Goal: Check status: Check status

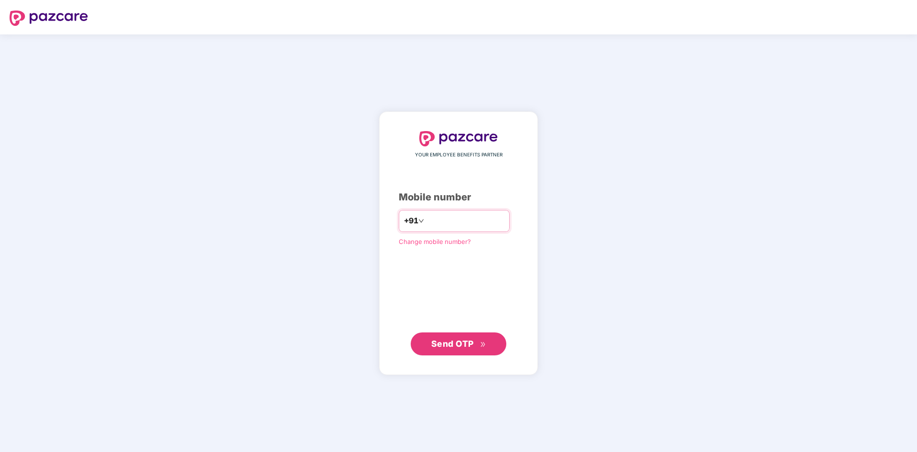
click at [426, 221] on input "number" at bounding box center [465, 220] width 78 height 15
type input "**********"
drag, startPoint x: 461, startPoint y: 343, endPoint x: 464, endPoint y: 353, distance: 10.6
click at [464, 353] on button "Send OTP" at bounding box center [459, 343] width 96 height 23
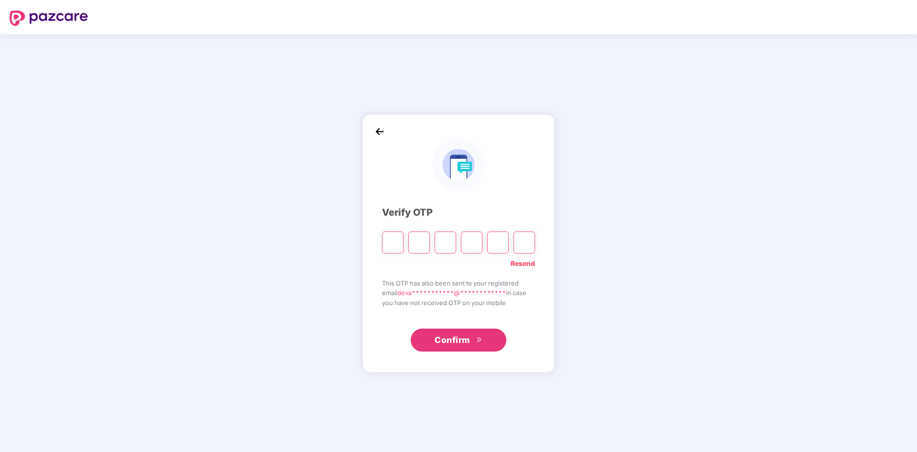
type input "*"
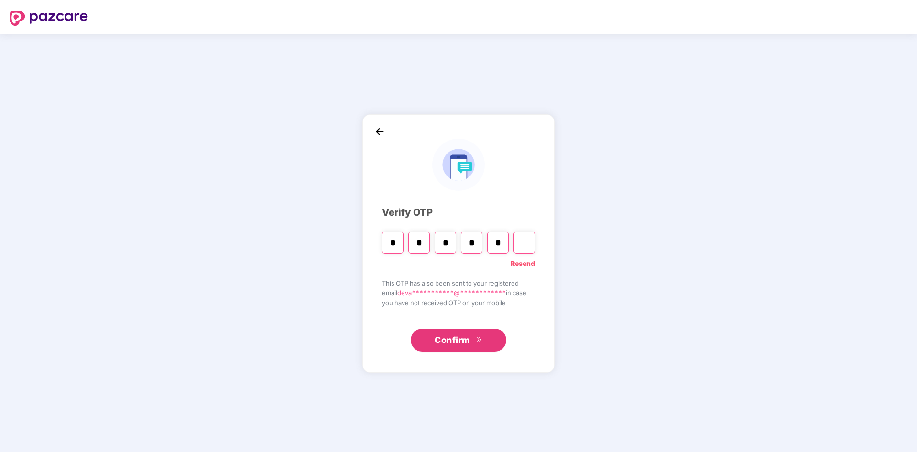
type input "*"
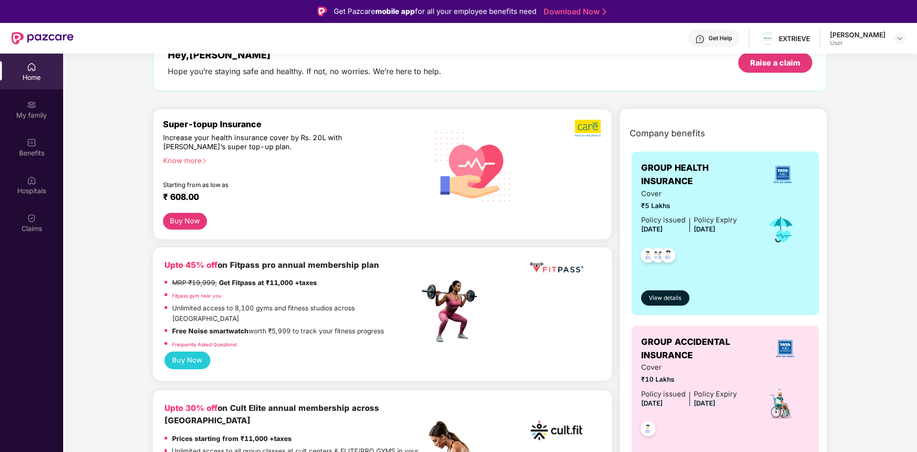
scroll to position [48, 0]
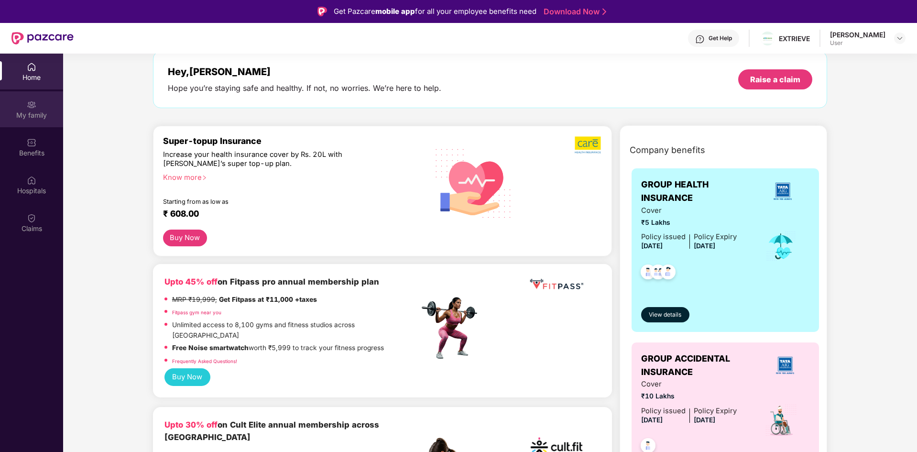
click at [26, 111] on div "My family" at bounding box center [31, 115] width 63 height 10
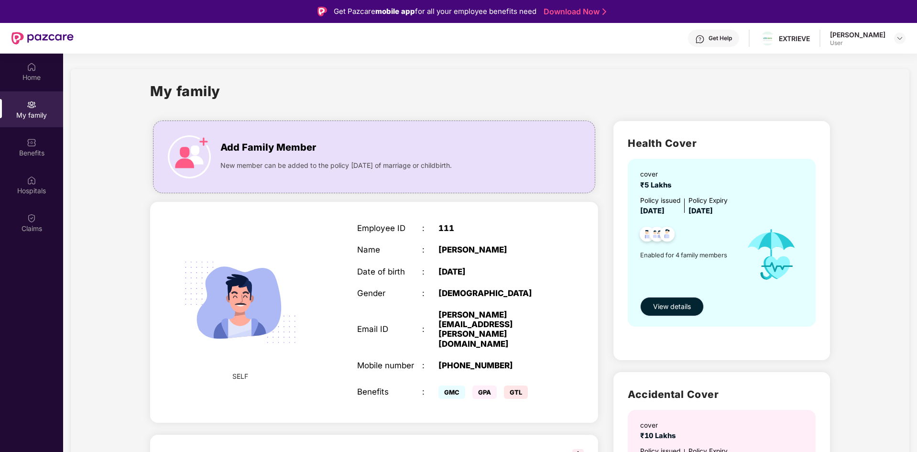
click at [676, 305] on span "View details" at bounding box center [672, 306] width 38 height 11
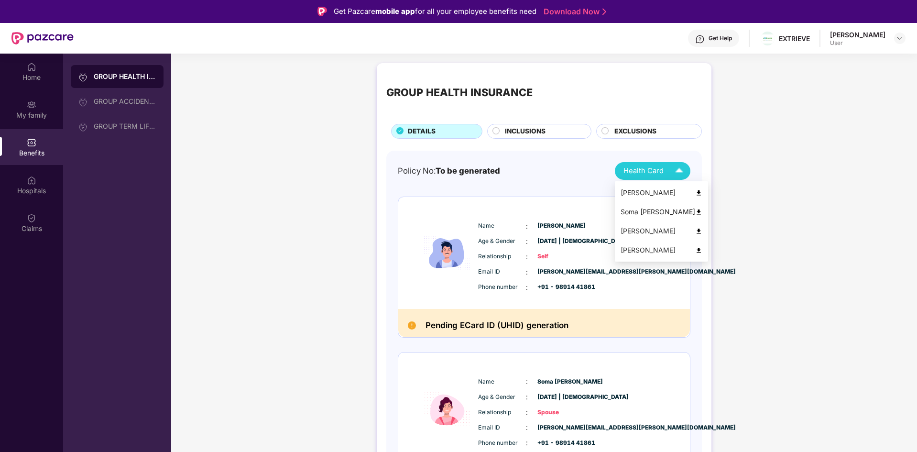
click at [695, 193] on img at bounding box center [698, 192] width 7 height 7
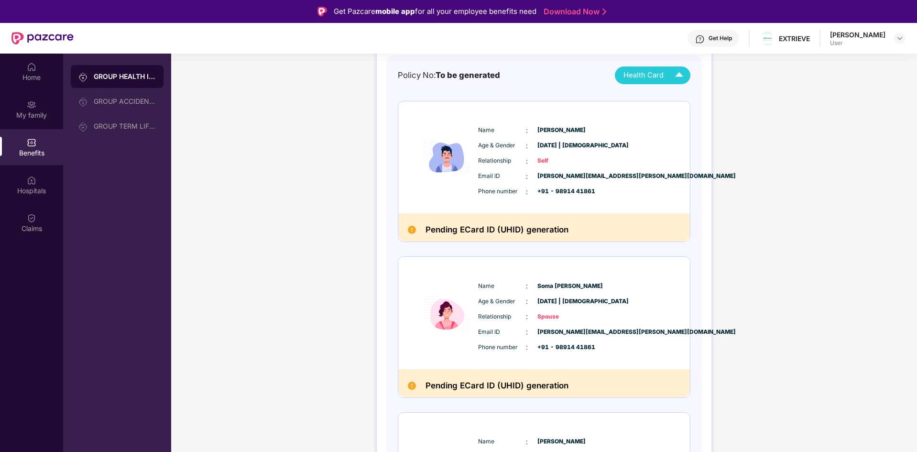
scroll to position [48, 0]
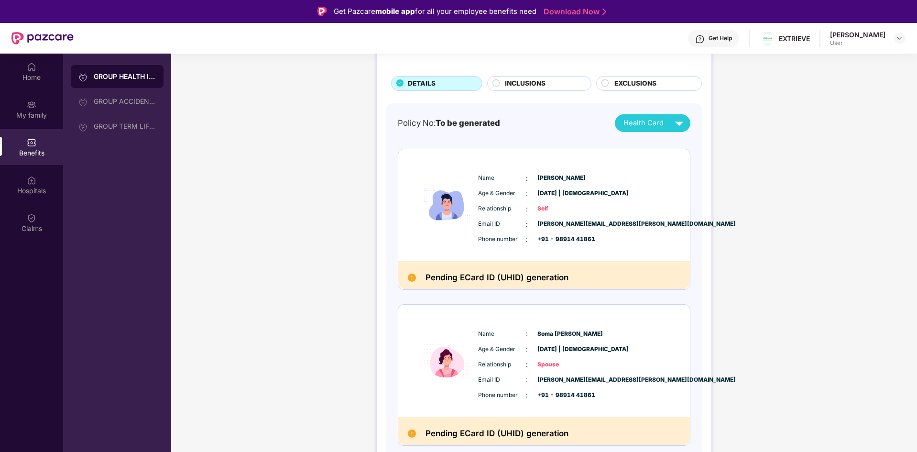
click at [515, 276] on h2 "Pending ECard ID (UHID) generation" at bounding box center [497, 278] width 143 height 14
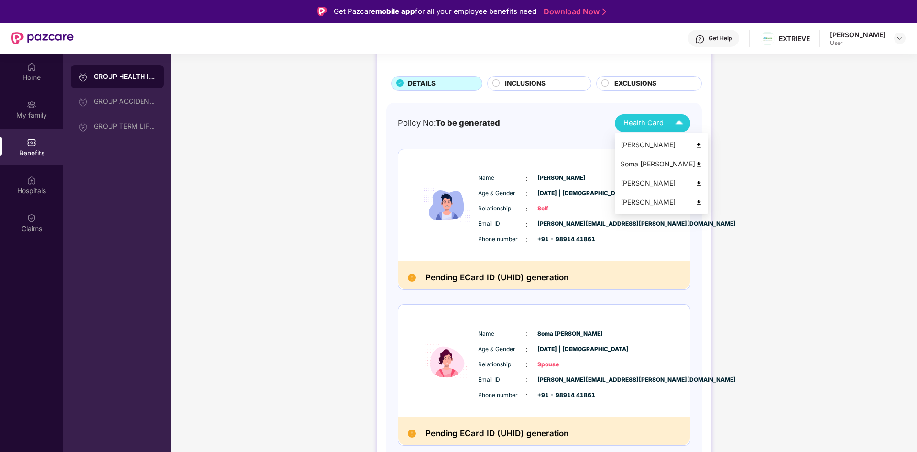
click at [642, 142] on div "[PERSON_NAME]" at bounding box center [662, 145] width 82 height 11
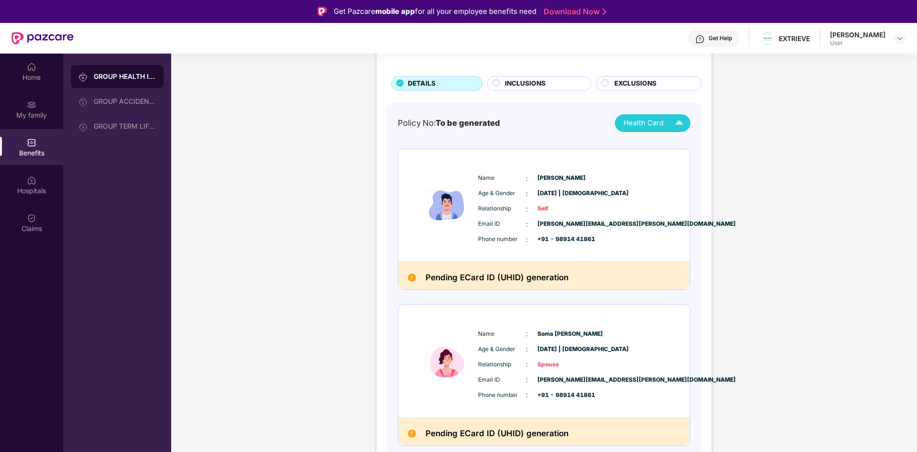
click at [479, 277] on h2 "Pending ECard ID (UHID) generation" at bounding box center [497, 278] width 143 height 14
click at [853, 36] on div "[PERSON_NAME]" at bounding box center [857, 34] width 55 height 9
click at [899, 35] on img at bounding box center [900, 38] width 8 height 8
click at [817, 61] on div "Logout" at bounding box center [855, 61] width 124 height 19
